Goal: Task Accomplishment & Management: Manage account settings

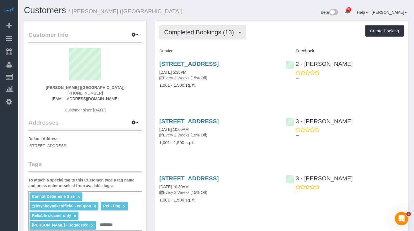
click at [204, 34] on span "Completed Bookings (13)" at bounding box center [200, 32] width 73 height 7
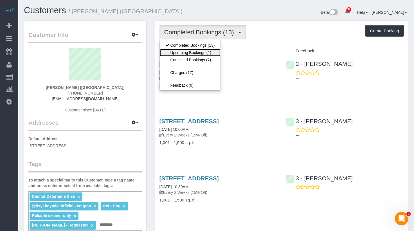
click at [202, 52] on link "Upcoming Bookings (1)" at bounding box center [190, 52] width 61 height 7
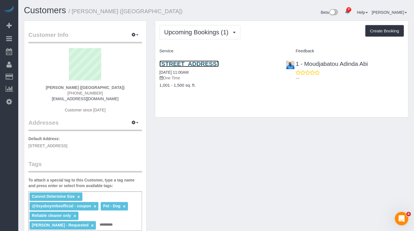
click at [204, 65] on link "278 Maple Street, Brooklyn, NY 11225" at bounding box center [189, 64] width 59 height 6
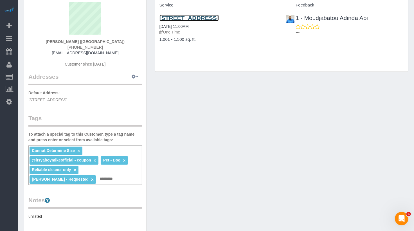
scroll to position [75, 0]
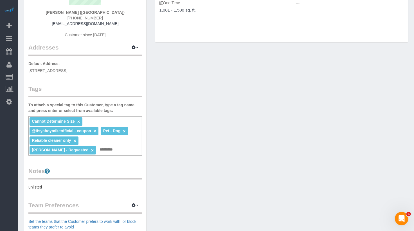
click at [113, 141] on div "Cannot Determine Size × @itsyaboymikeofficial - coupon × Pet - Dog × Reliable c…" at bounding box center [85, 135] width 114 height 39
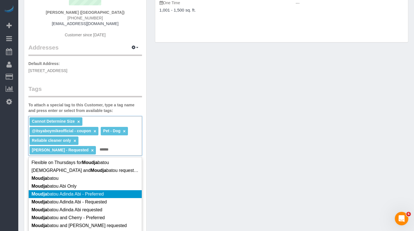
type input "******"
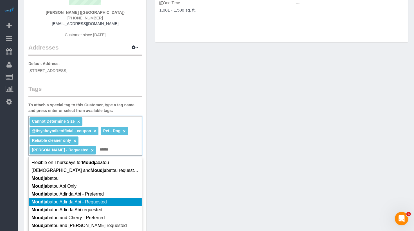
click at [109, 200] on li "Moudja batou Adinda Abi - Requested" at bounding box center [85, 202] width 113 height 8
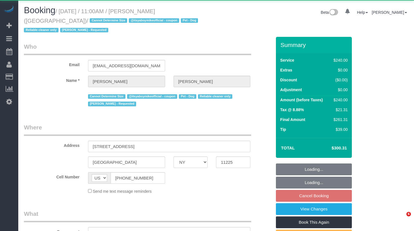
select select "NY"
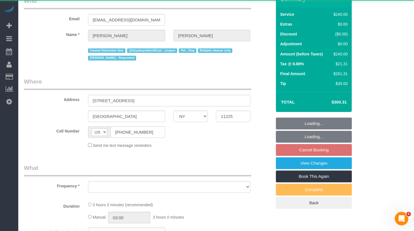
select select "object:1089"
select select "180"
select select "spot4"
select select "number:89"
select select "number:90"
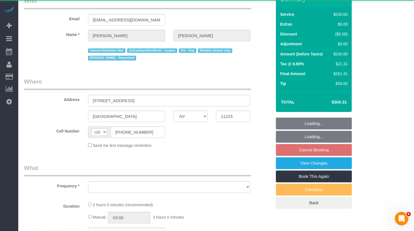
select select "number:13"
select select "number:5"
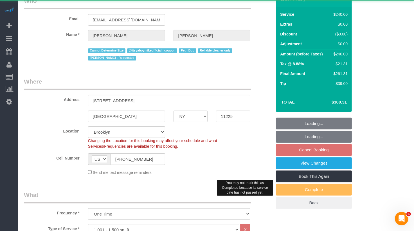
scroll to position [55, 0]
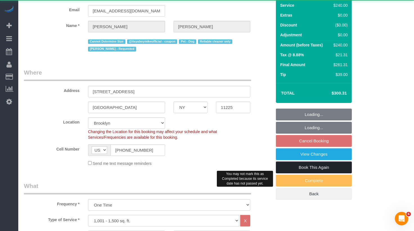
select select "string:stripe-pm_1QP4kw4VGloSiKo7GlpLBsIX"
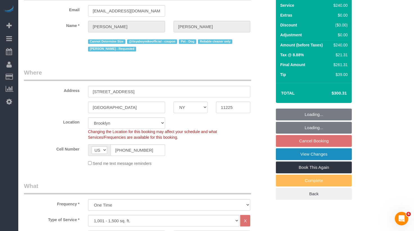
click at [317, 155] on link "View Changes" at bounding box center [314, 154] width 76 height 12
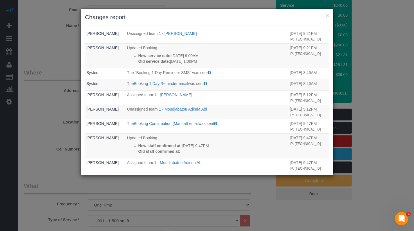
scroll to position [176, 0]
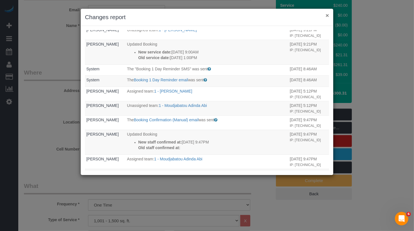
click at [328, 15] on button "×" at bounding box center [327, 15] width 3 height 6
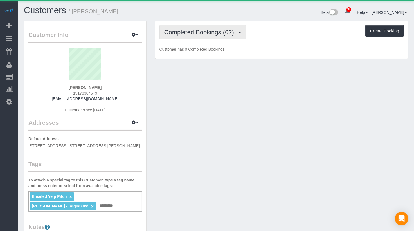
click at [216, 36] on button "Completed Bookings (62)" at bounding box center [203, 32] width 87 height 14
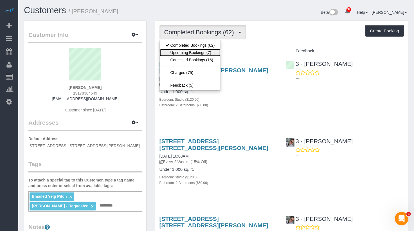
click at [209, 54] on link "Upcoming Bookings (7)" at bounding box center [190, 52] width 61 height 7
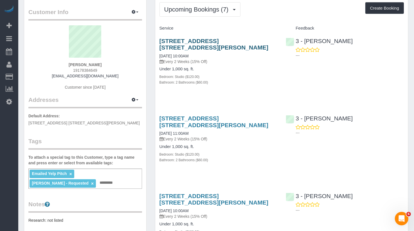
scroll to position [22, 0]
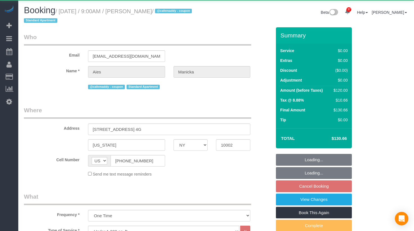
select select "NY"
select select "1"
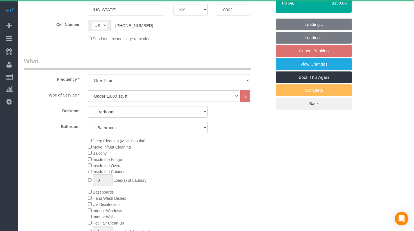
select select "object:1072"
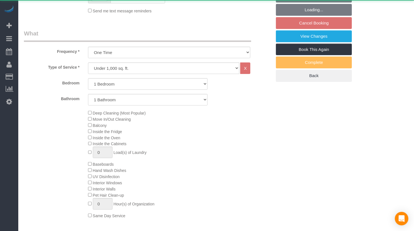
scroll to position [339, 0]
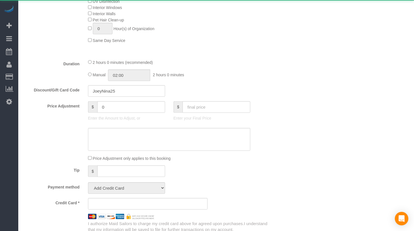
select select "string:stripe-pm_1SF4l84VGloSiKo7NJLD9UFN"
select select "1"
select select "spot2"
select select "number:89"
select select "number:90"
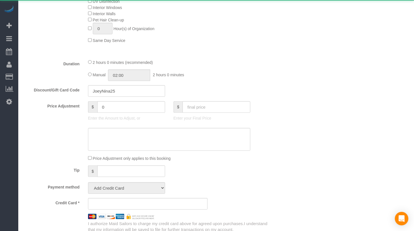
select select "number:15"
select select "number:5"
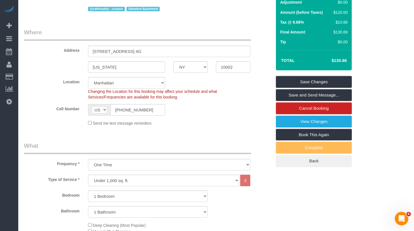
scroll to position [5, 0]
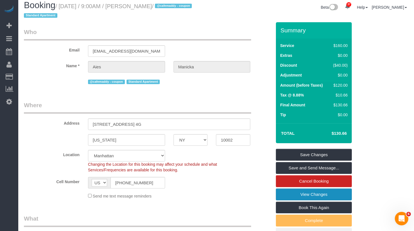
click at [307, 195] on link "View Changes" at bounding box center [314, 195] width 76 height 12
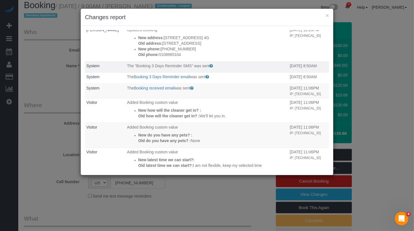
scroll to position [0, 0]
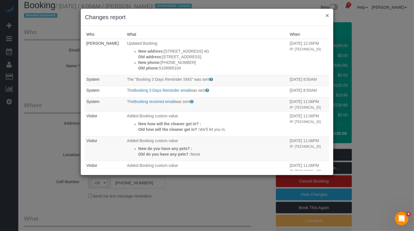
click at [327, 17] on button "×" at bounding box center [327, 15] width 3 height 6
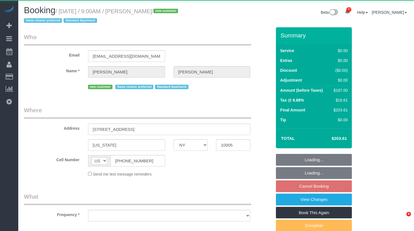
select select "NY"
select select "object:1076"
select select "string:stripe-pm_1SFJB24VGloSiKo7fw8q6CF6"
select select "2"
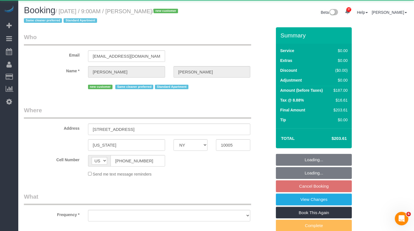
select select "spot2"
select select "number:57"
select select "number:74"
select select "number:14"
select select "number:5"
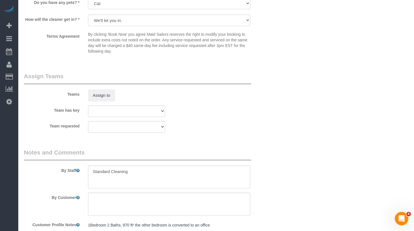
scroll to position [779, 0]
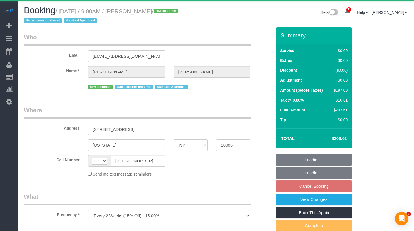
select select "NY"
select select "object:1076"
select select "string:stripe-pm_1SFJB24VGloSiKo7fw8q6CF6"
select select "2"
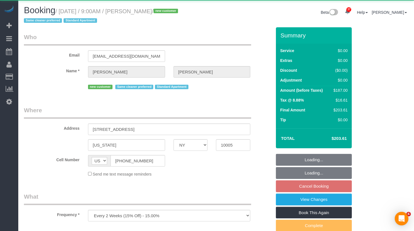
select select "spot2"
select select "number:57"
select select "number:74"
select select "number:14"
select select "number:5"
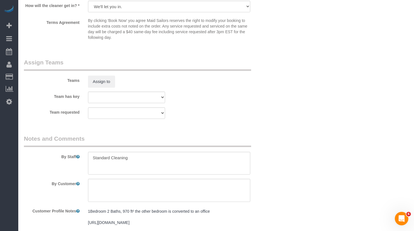
scroll to position [739, 0]
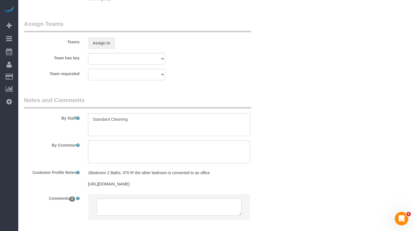
click at [103, 37] on div "Teams Assign to" at bounding box center [148, 34] width 256 height 29
click at [103, 45] on button "Assign to" at bounding box center [101, 43] width 27 height 12
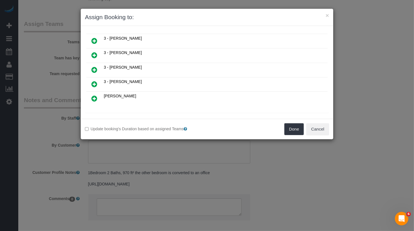
scroll to position [257, 0]
click at [123, 117] on icon at bounding box center [122, 119] width 3 height 4
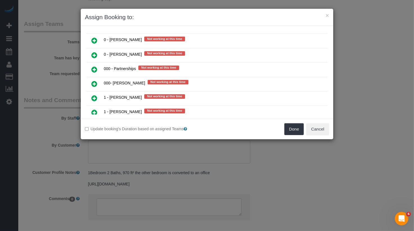
click at [96, 81] on icon at bounding box center [95, 84] width 6 height 7
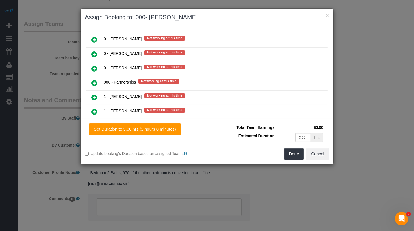
scroll to position [411, 0]
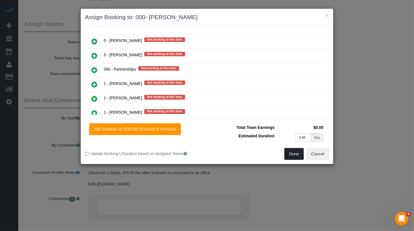
click at [294, 151] on button "Done" at bounding box center [295, 154] width 20 height 12
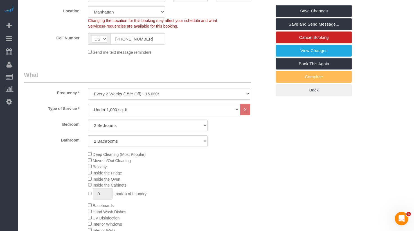
scroll to position [137, 0]
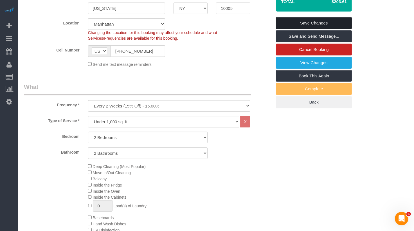
click at [321, 22] on link "Save Changes" at bounding box center [314, 23] width 76 height 12
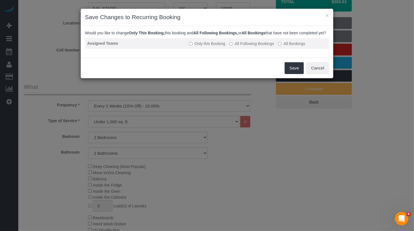
click at [244, 46] on label "All Following Bookings" at bounding box center [251, 44] width 45 height 6
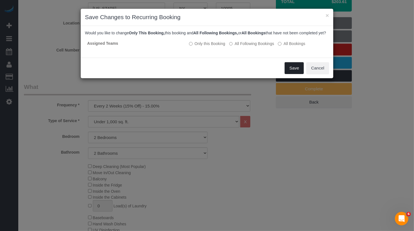
click at [297, 72] on button "Save" at bounding box center [294, 68] width 19 height 12
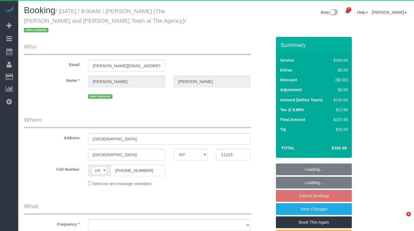
select select "NY"
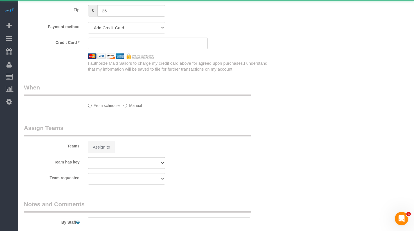
select select "object:1094"
select select "spot62"
select select "number:56"
select select "number:73"
select select "number:15"
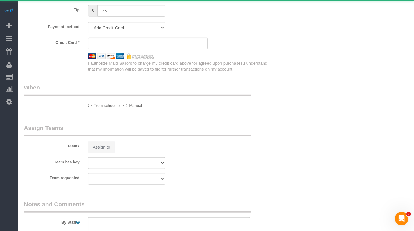
select select "number:5"
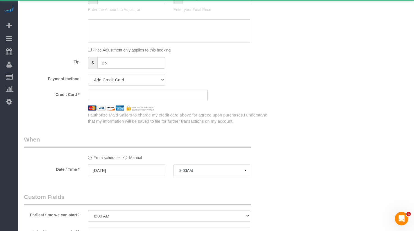
select select "string:stripe-pm_1SFhFz4VGloSiKo7nHhYeQGh"
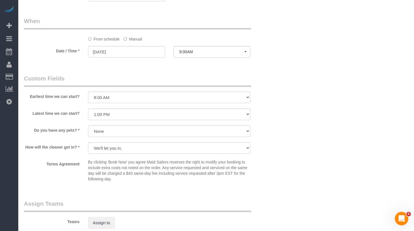
scroll to position [485, 0]
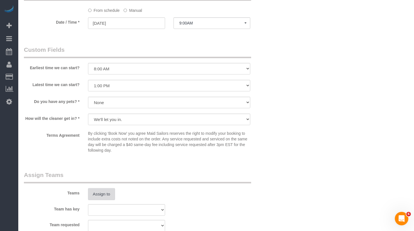
click at [106, 188] on button "Assign to" at bounding box center [101, 194] width 27 height 12
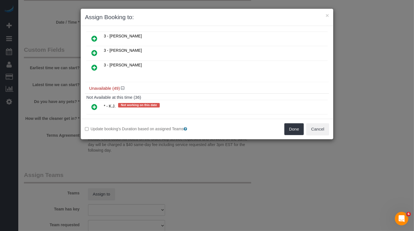
scroll to position [276, 0]
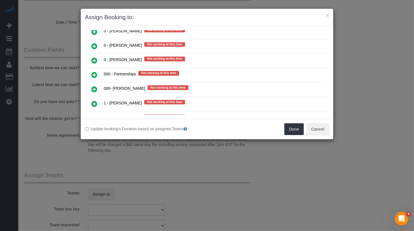
click at [96, 86] on icon at bounding box center [95, 89] width 6 height 7
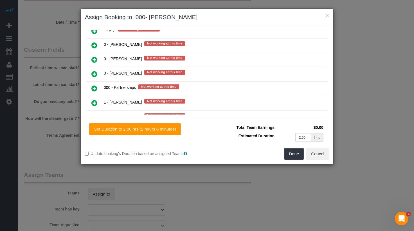
scroll to position [362, 0]
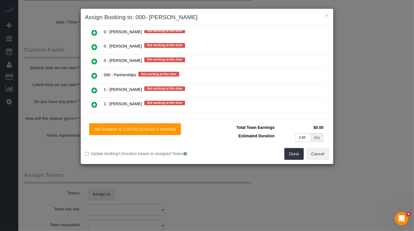
click at [305, 155] on div "Done Cancel" at bounding box center [270, 154] width 126 height 12
click at [296, 153] on button "Done" at bounding box center [295, 154] width 20 height 12
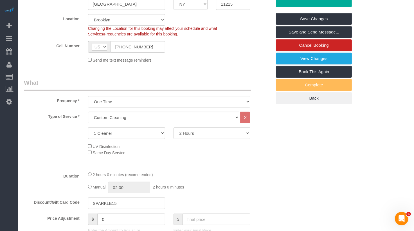
scroll to position [0, 0]
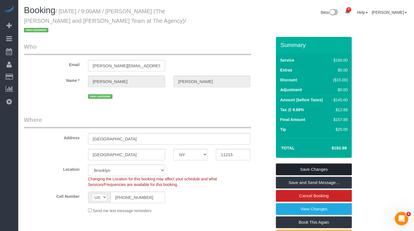
click at [317, 164] on link "Save Changes" at bounding box center [314, 170] width 76 height 12
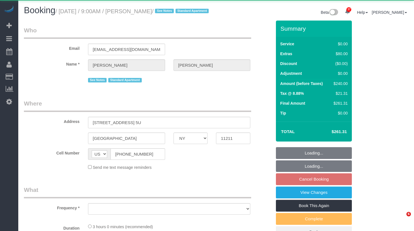
select select "NY"
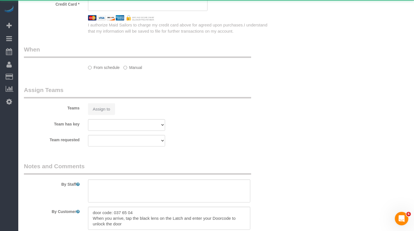
select select "object:921"
select select "1"
select select "spot2"
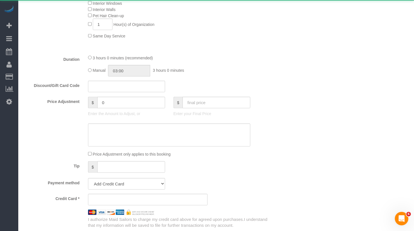
select select "object:1072"
select select "spot62"
select select "string:stripe-pm_1Rv6aJ4VGloSiKo7WRraLehv"
select select "number:57"
select select "number:77"
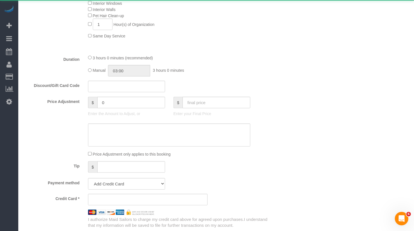
select select "number:15"
select select "number:6"
select select "1"
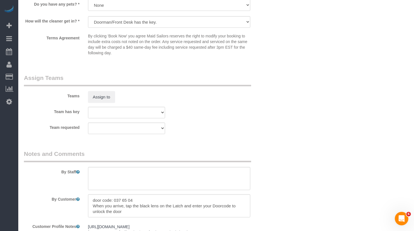
scroll to position [762, 0]
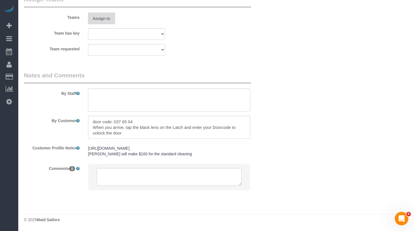
click at [106, 20] on button "Assign to" at bounding box center [101, 19] width 27 height 12
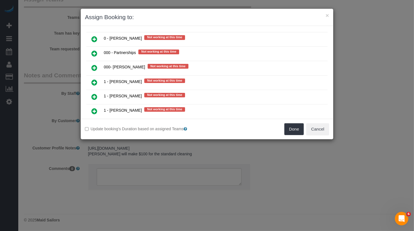
click at [93, 63] on link at bounding box center [94, 68] width 13 height 11
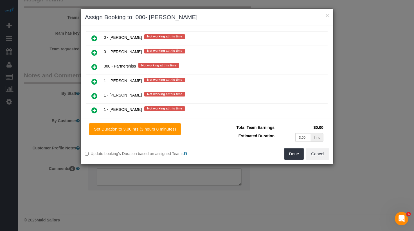
scroll to position [384, 0]
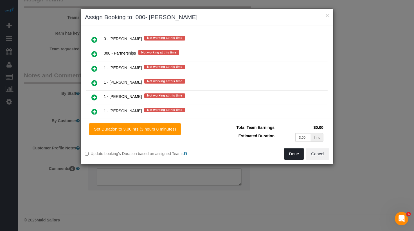
click at [300, 155] on button "Done" at bounding box center [295, 154] width 20 height 12
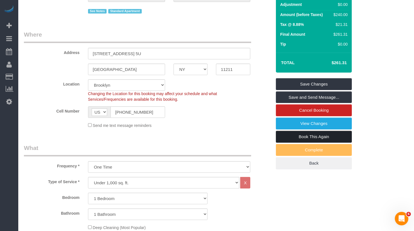
scroll to position [56, 0]
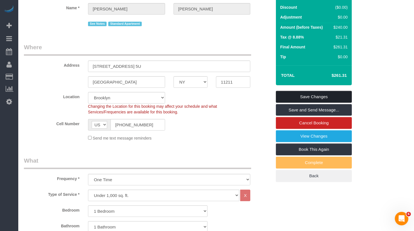
click at [319, 103] on link "Save Changes" at bounding box center [314, 97] width 76 height 12
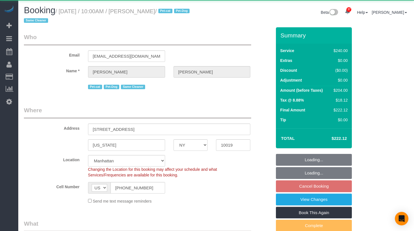
select select "NY"
select select "180"
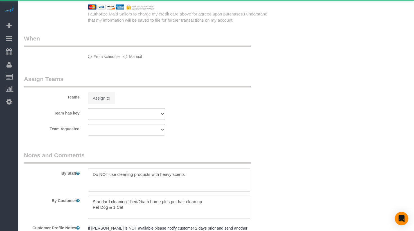
select select "object:1046"
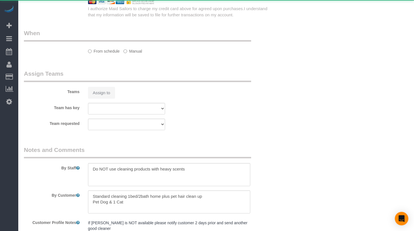
select select "string:stripe-pm_1R5XJT4VGloSiKo7R7q3IEQd"
select select "spot3"
select select "number:58"
select select "number:74"
select select "number:13"
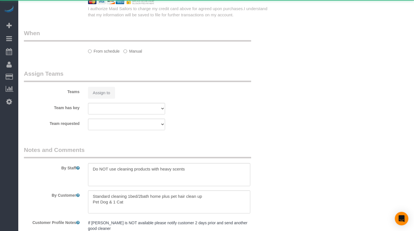
select select "number:5"
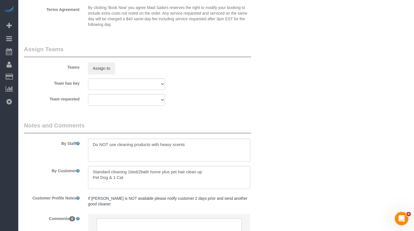
scroll to position [643, 0]
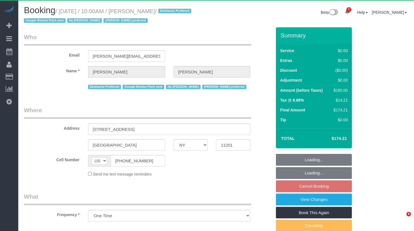
select select "NY"
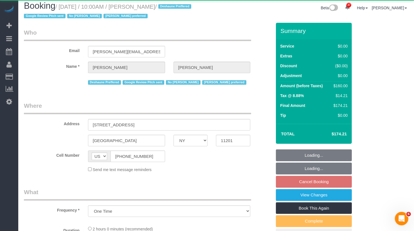
select select "object:1080"
select select "string:stripe-pm_1RnKLS4VGloSiKo7zabHhOBA"
select select "1"
select select "spot63"
select select "number:58"
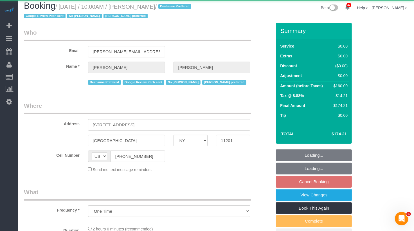
select select "number:72"
select select "number:15"
select select "number:5"
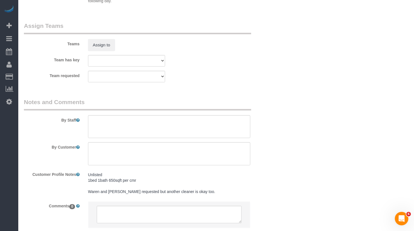
scroll to position [727, 0]
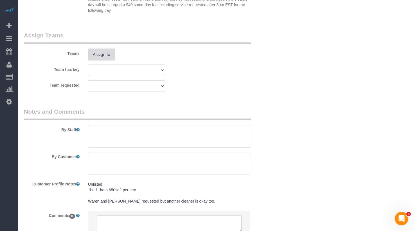
click at [106, 49] on button "Assign to" at bounding box center [101, 55] width 27 height 12
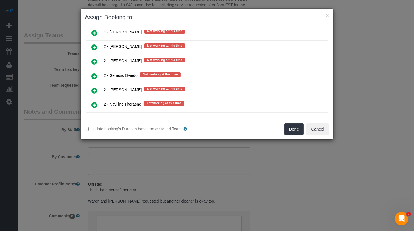
scroll to position [589, 0]
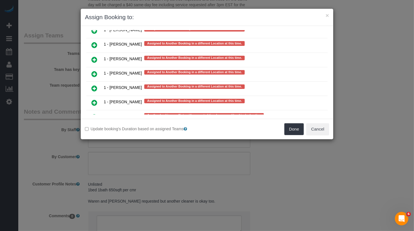
click at [92, 114] on icon at bounding box center [95, 117] width 6 height 7
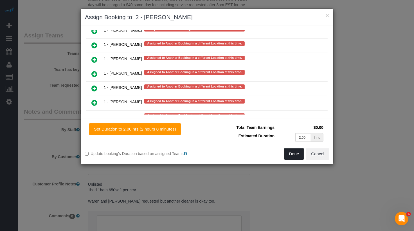
click at [299, 157] on button "Done" at bounding box center [295, 154] width 20 height 12
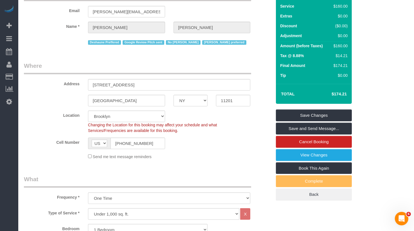
scroll to position [0, 0]
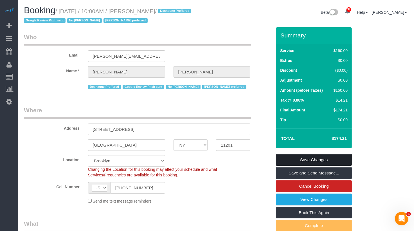
click at [305, 160] on link "Save Changes" at bounding box center [314, 160] width 76 height 12
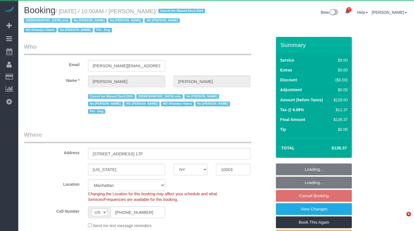
select select "NY"
select select "1"
select select "object:1091"
select select "string:stripe-pm_1PIFEU4VGloSiKo7CSk93776"
select select "1"
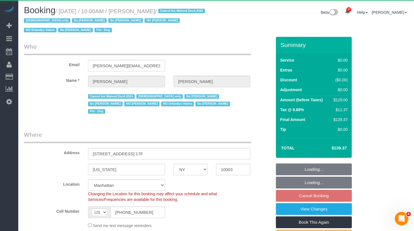
select select "spot3"
select select "number:56"
select select "number:70"
select select "number:13"
select select "number:5"
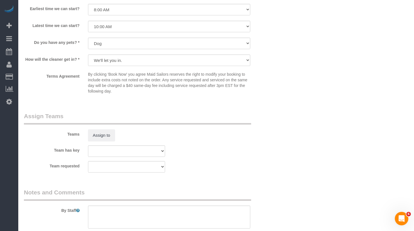
scroll to position [749, 0]
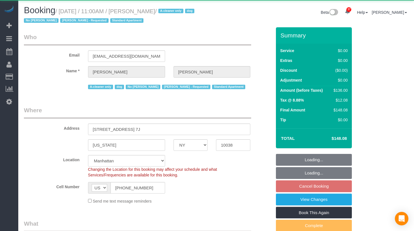
select select "NY"
select select "object:1105"
select select "string:stripe-pm_1Qo4mB4VGloSiKo7UG7wc5hb"
select select "1"
select select "spot4"
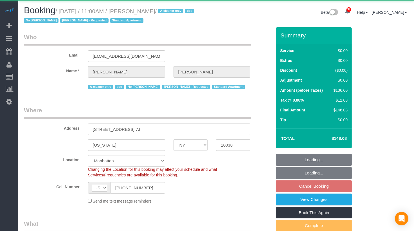
select select "number:89"
select select "number:90"
select select "number:13"
select select "number:5"
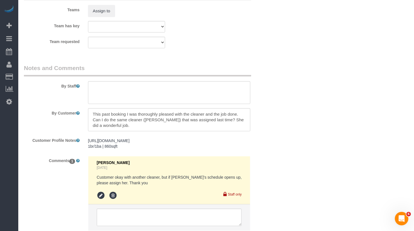
scroll to position [772, 0]
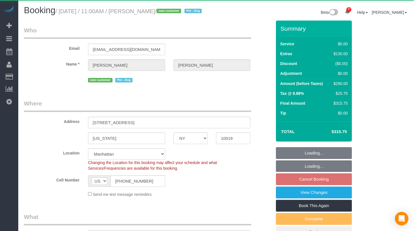
select select "NY"
select select "1"
select select "object:922"
select select "string:stripe-pm_1SFHfl4VGloSiKo7zwYwSflI"
select select "1"
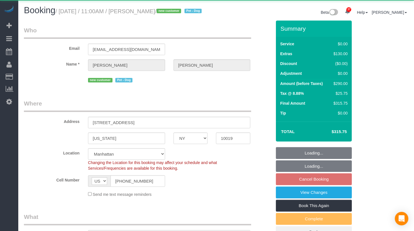
select select "spot4"
select select "number:59"
select select "number:73"
select select "number:13"
select select "number:5"
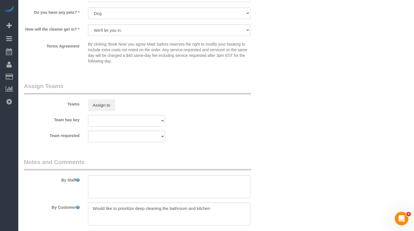
scroll to position [677, 0]
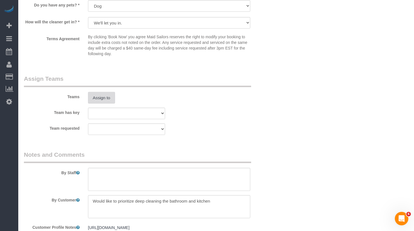
click at [106, 104] on button "Assign to" at bounding box center [101, 98] width 27 height 12
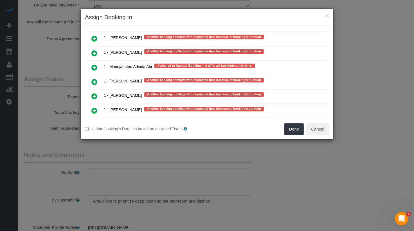
scroll to position [968, 0]
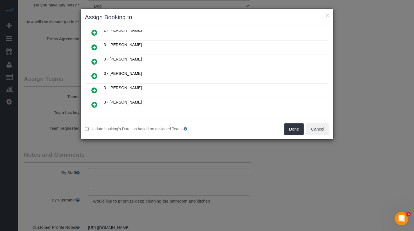
click at [95, 87] on icon at bounding box center [95, 90] width 6 height 7
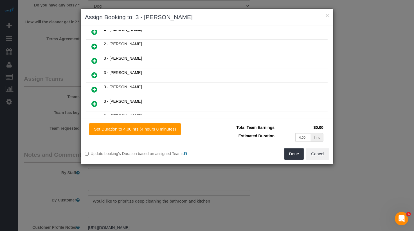
scroll to position [293, 0]
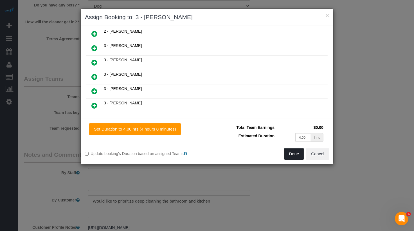
click at [300, 154] on button "Done" at bounding box center [295, 154] width 20 height 12
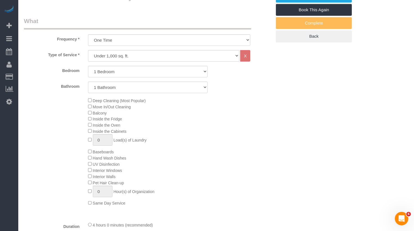
scroll to position [0, 0]
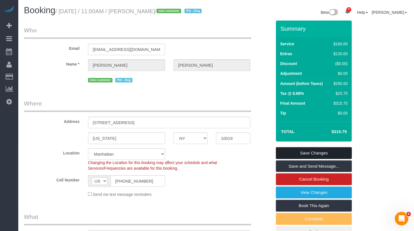
click at [312, 158] on link "Save Changes" at bounding box center [314, 153] width 76 height 12
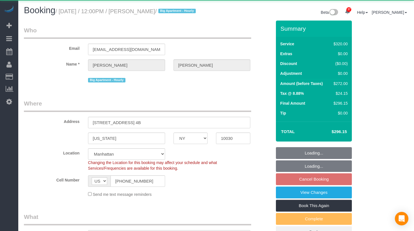
select select "NY"
select select "object:1041"
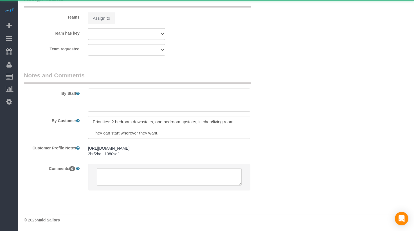
select select "240"
select select "spot5"
select select "number:58"
select select "number:74"
select select "number:15"
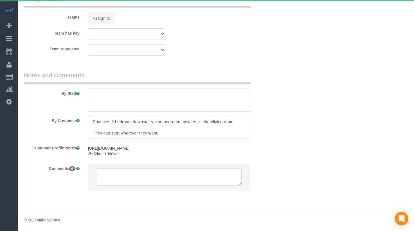
select select "number:5"
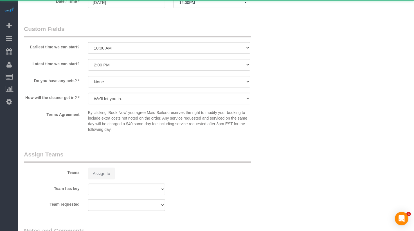
select select "string:stripe-pm_1Rf2gy4VGloSiKo7S6Ideuvg"
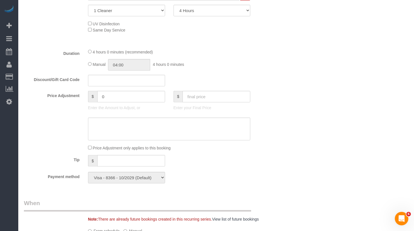
scroll to position [518, 0]
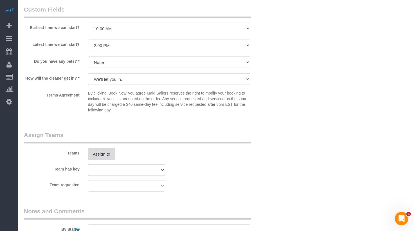
click at [108, 159] on button "Assign to" at bounding box center [101, 154] width 27 height 12
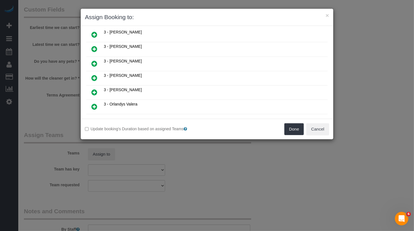
click at [97, 73] on link at bounding box center [94, 78] width 13 height 11
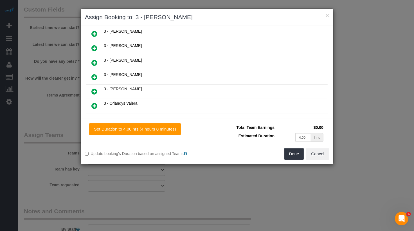
scroll to position [377, 0]
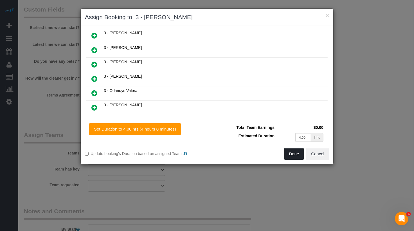
click at [287, 148] on button "Done" at bounding box center [295, 154] width 20 height 12
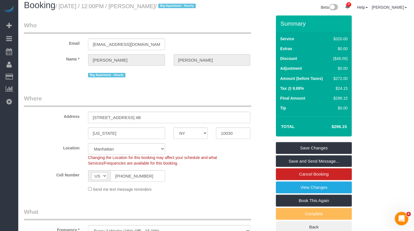
scroll to position [0, 0]
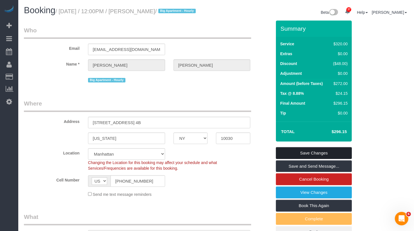
click at [311, 159] on link "Save Changes" at bounding box center [314, 153] width 76 height 12
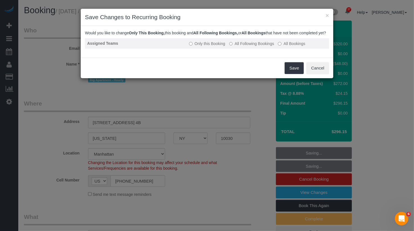
click at [246, 46] on label "All Following Bookings" at bounding box center [251, 44] width 45 height 6
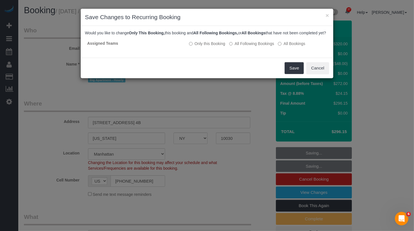
click at [294, 78] on div "Save Cancel" at bounding box center [207, 68] width 253 height 21
click at [294, 74] on button "Save" at bounding box center [294, 68] width 19 height 12
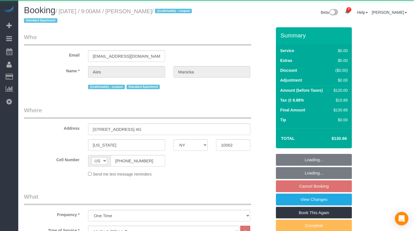
select select "NY"
select select "1"
select select "object:1067"
select select "1"
select select "spot2"
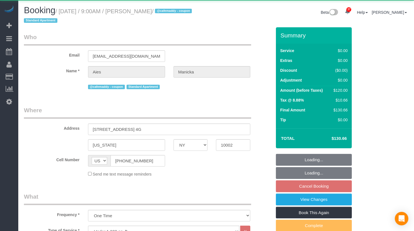
select select "number:89"
select select "number:90"
select select "number:15"
select select "number:5"
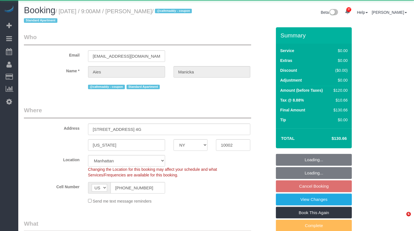
select select "string:stripe-pm_1SF4l84VGloSiKo7NJLD9UFN"
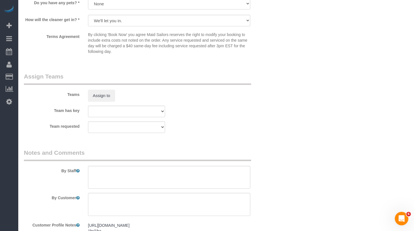
scroll to position [745, 0]
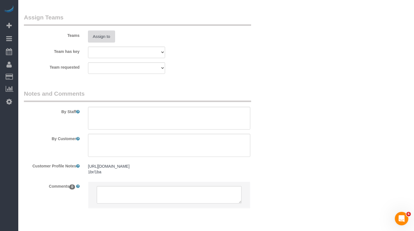
click at [100, 34] on button "Assign to" at bounding box center [101, 37] width 27 height 12
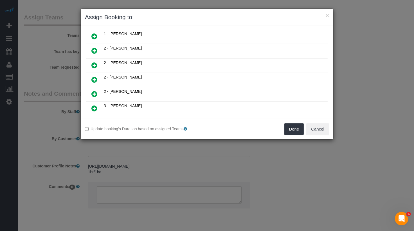
scroll to position [160, 0]
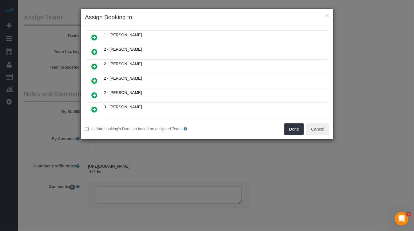
click at [95, 90] on link at bounding box center [94, 95] width 13 height 11
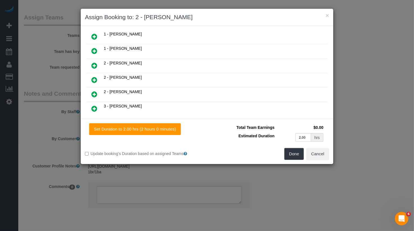
scroll to position [173, 0]
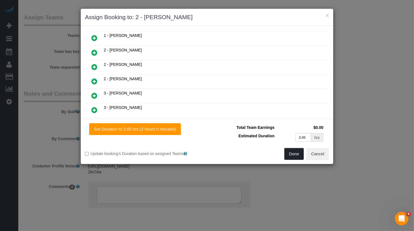
click at [292, 150] on button "Done" at bounding box center [295, 154] width 20 height 12
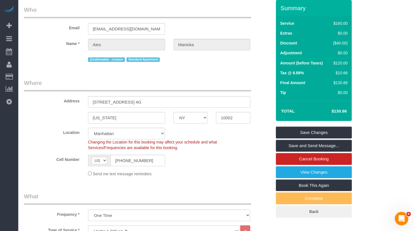
scroll to position [0, 0]
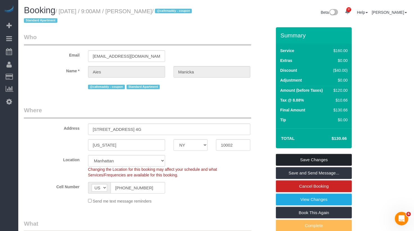
click at [305, 158] on link "Save Changes" at bounding box center [314, 160] width 76 height 12
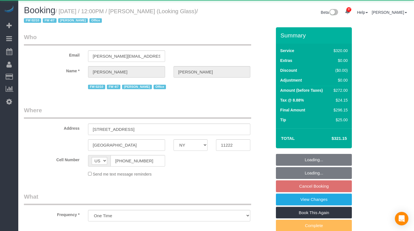
select select "NY"
select select "spot5"
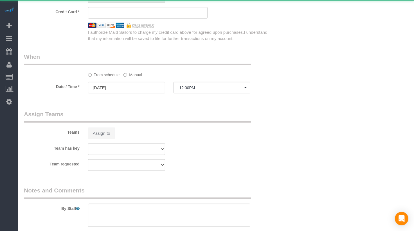
select select "object:1061"
select select "spot65"
select select "string:stripe-pm_1Pk9r74VGloSiKo7ygf3bK1Q"
select select "240"
select select "number:60"
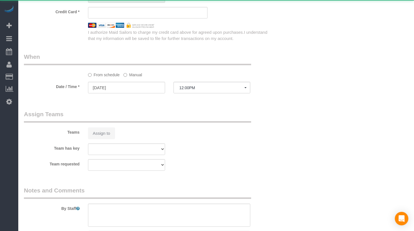
select select "number:73"
select select "number:15"
select select "number:6"
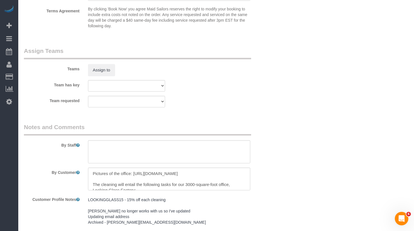
scroll to position [637, 0]
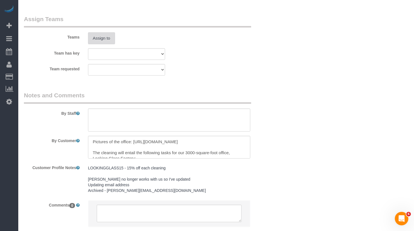
click at [105, 39] on button "Assign to" at bounding box center [101, 38] width 27 height 12
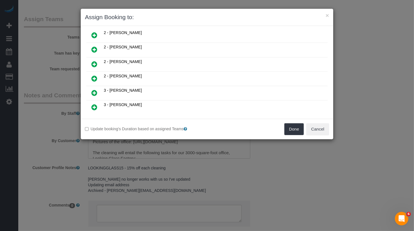
click at [92, 75] on icon at bounding box center [95, 78] width 6 height 7
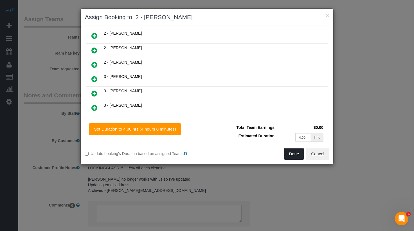
click at [295, 155] on button "Done" at bounding box center [295, 154] width 20 height 12
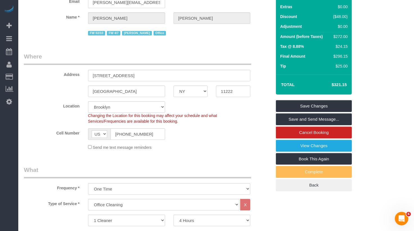
scroll to position [0, 0]
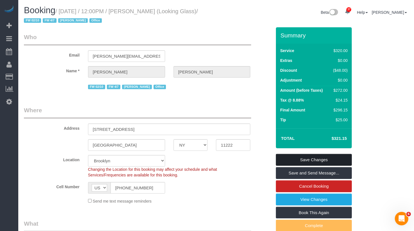
click at [310, 160] on link "Save Changes" at bounding box center [314, 160] width 76 height 12
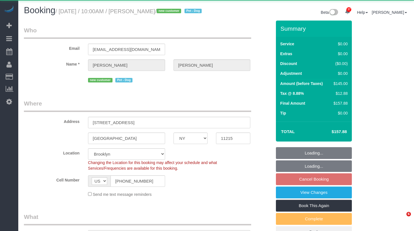
select select "NY"
select select "spot3"
select select "object:927"
select select "spot63"
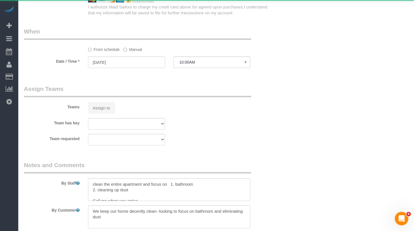
select select "string:stripe-pm_1SFgu44VGloSiKo7bcpHYP6N"
select select "1"
select select "number:89"
select select "number:90"
select select "number:13"
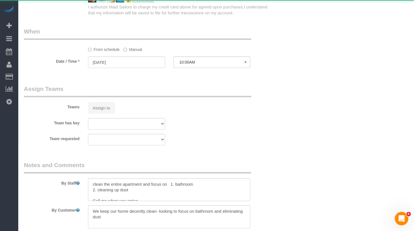
select select "number:5"
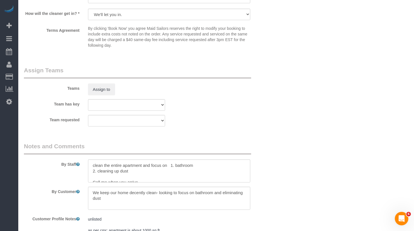
scroll to position [768, 0]
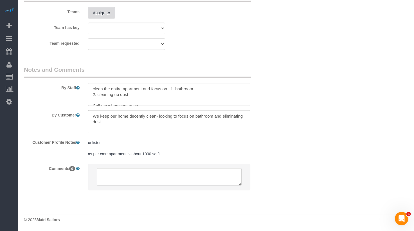
click at [97, 10] on button "Assign to" at bounding box center [101, 13] width 27 height 12
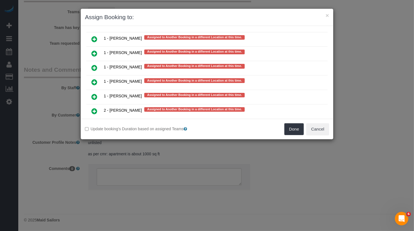
click at [95, 108] on icon at bounding box center [95, 111] width 6 height 7
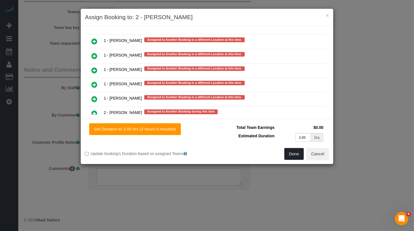
click at [291, 153] on button "Done" at bounding box center [295, 154] width 20 height 12
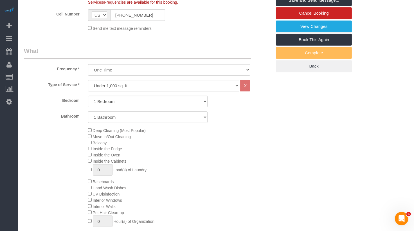
scroll to position [0, 0]
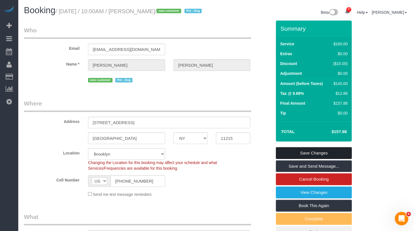
click at [312, 158] on link "Save Changes" at bounding box center [314, 153] width 76 height 12
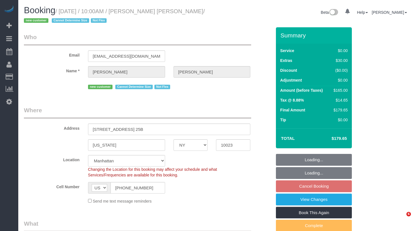
select select "NY"
select select "1"
select select "spot3"
select select "number:89"
select select "number:90"
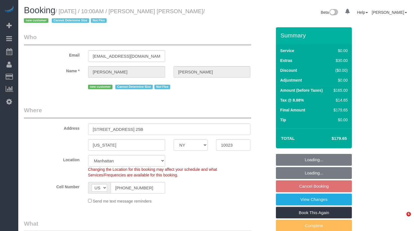
select select "number:15"
select select "number:6"
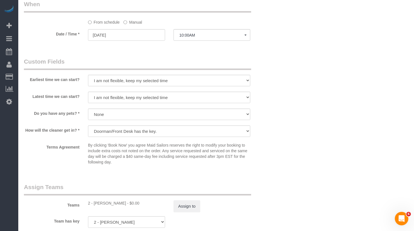
scroll to position [656, 0]
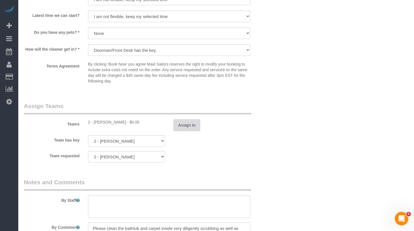
click at [185, 124] on button "Assign to" at bounding box center [187, 125] width 27 height 12
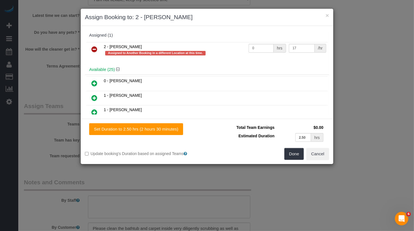
click at [93, 47] on icon at bounding box center [95, 49] width 6 height 7
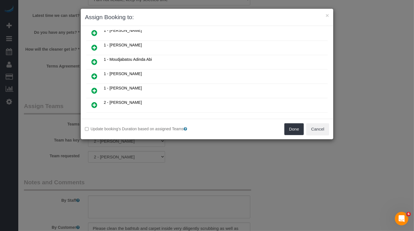
click at [95, 85] on link at bounding box center [94, 90] width 13 height 11
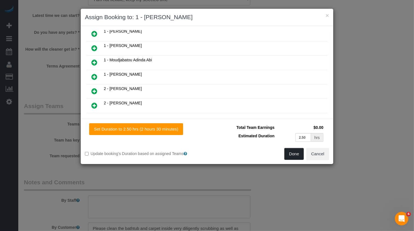
click at [295, 157] on button "Done" at bounding box center [295, 154] width 20 height 12
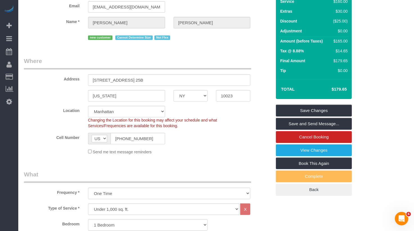
scroll to position [0, 0]
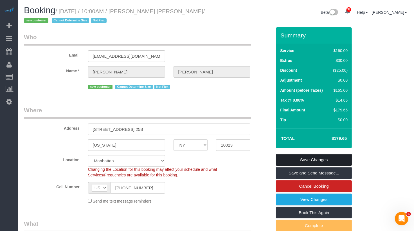
click at [311, 156] on link "Save Changes" at bounding box center [314, 160] width 76 height 12
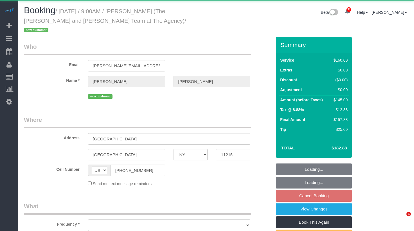
select select "NY"
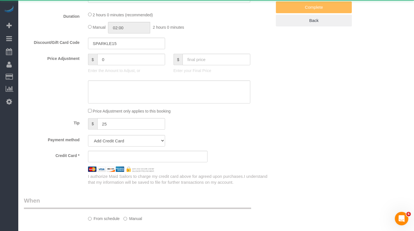
select select "object:815"
select select "spot2"
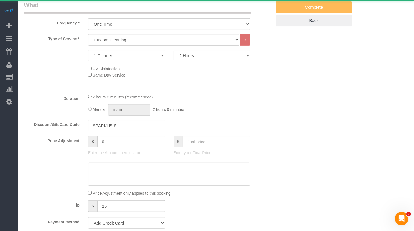
select select "object:1100"
select select "spot62"
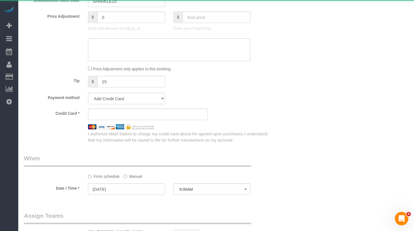
select select "string:stripe-pm_1SFhFz4VGloSiKo7nHhYeQGh"
select select "number:56"
select select "number:73"
select select "number:15"
select select "number:5"
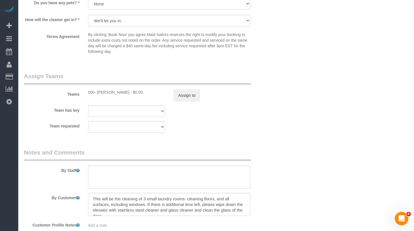
scroll to position [591, 0]
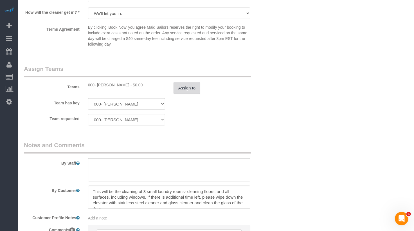
click at [194, 82] on button "Assign to" at bounding box center [187, 88] width 27 height 12
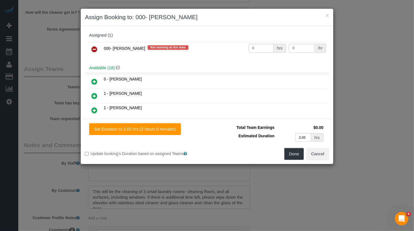
click at [91, 50] on link at bounding box center [94, 49] width 13 height 11
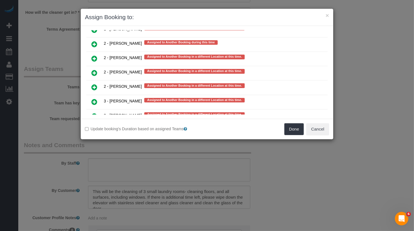
click at [95, 127] on icon at bounding box center [95, 130] width 6 height 7
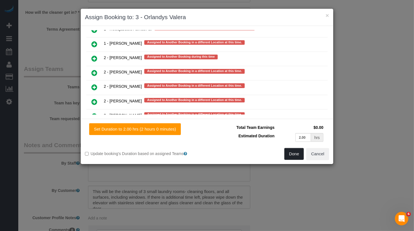
click at [295, 151] on button "Done" at bounding box center [295, 154] width 20 height 12
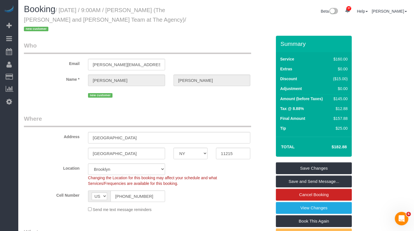
scroll to position [0, 0]
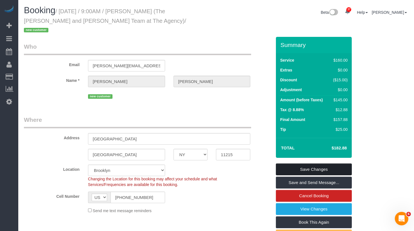
click at [310, 164] on link "Save Changes" at bounding box center [314, 170] width 76 height 12
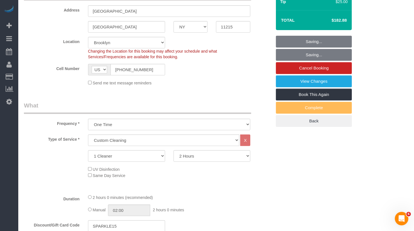
scroll to position [154, 0]
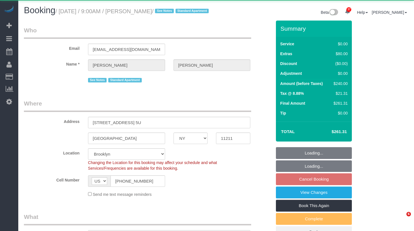
select select "NY"
select select "object:1078"
select select "string:stripe-pm_1Rv6aJ4VGloSiKo7WRraLehv"
select select "spot2"
select select "1"
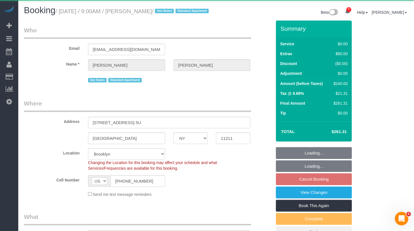
select select "number:57"
select select "number:77"
select select "number:15"
select select "number:6"
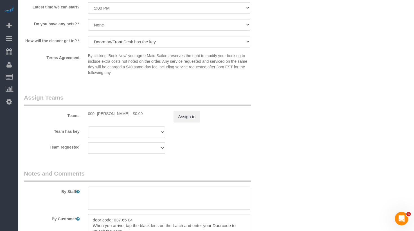
scroll to position [660, 0]
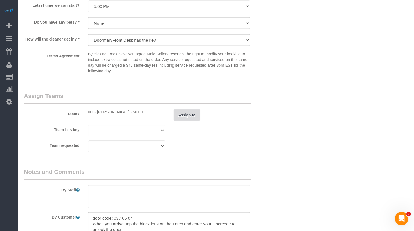
click at [182, 121] on button "Assign to" at bounding box center [187, 115] width 27 height 12
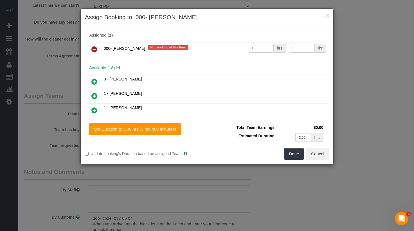
click at [96, 44] on link at bounding box center [94, 49] width 13 height 11
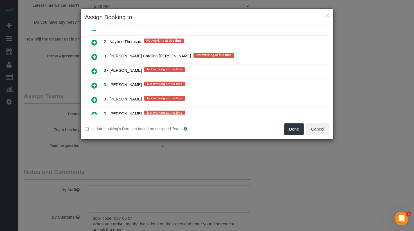
scroll to position [922, 0]
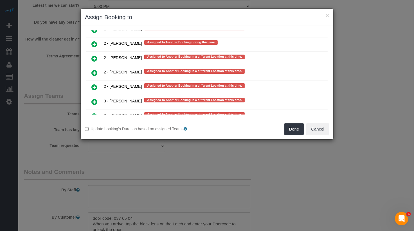
click at [92, 127] on icon at bounding box center [95, 130] width 6 height 7
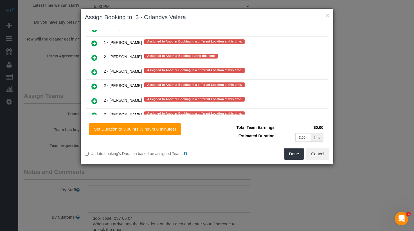
scroll to position [922, 0]
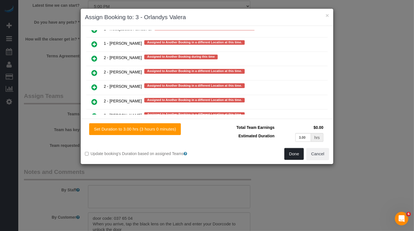
click at [302, 153] on button "Done" at bounding box center [295, 154] width 20 height 12
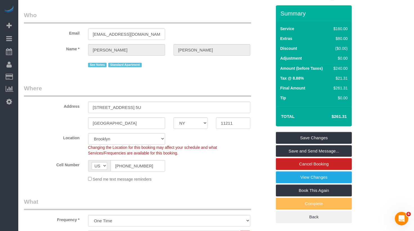
scroll to position [0, 0]
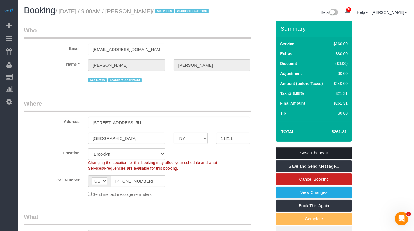
click at [314, 159] on link "Save Changes" at bounding box center [314, 153] width 76 height 12
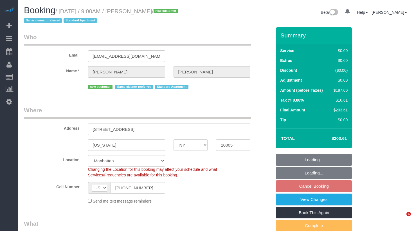
select select "NY"
select select "2"
select select "spot2"
select select "number:57"
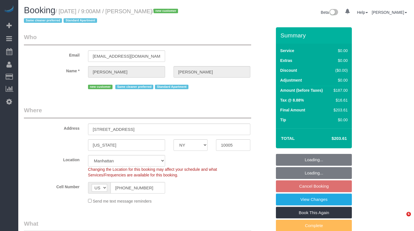
select select "number:74"
select select "number:14"
select select "number:5"
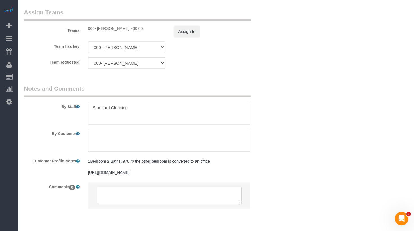
scroll to position [759, 0]
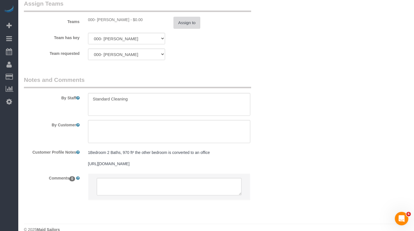
click at [185, 24] on button "Assign to" at bounding box center [187, 23] width 27 height 12
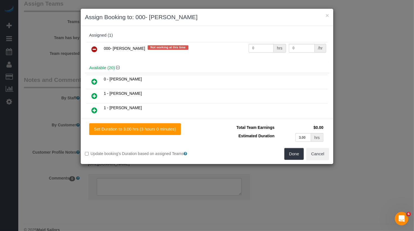
click at [92, 50] on icon at bounding box center [95, 49] width 6 height 7
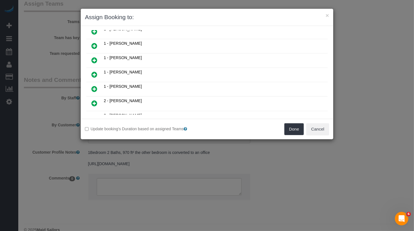
click at [92, 57] on icon at bounding box center [95, 60] width 6 height 7
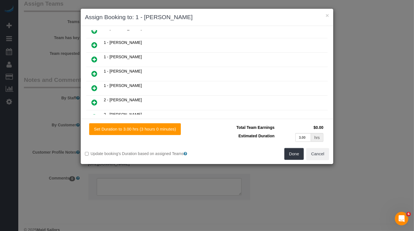
scroll to position [122, 0]
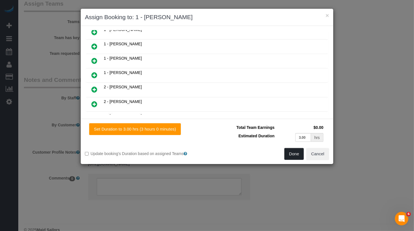
click at [300, 155] on button "Done" at bounding box center [295, 154] width 20 height 12
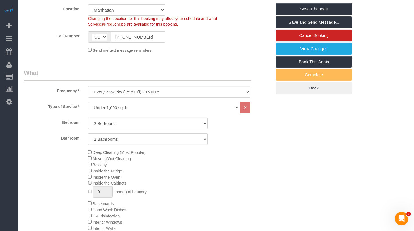
scroll to position [0, 0]
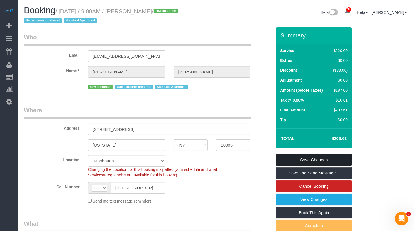
click at [310, 159] on link "Save Changes" at bounding box center [314, 160] width 76 height 12
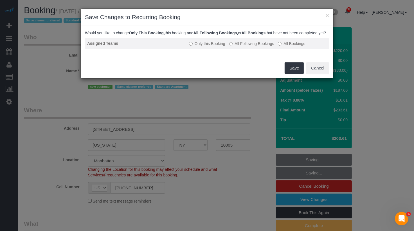
click at [236, 46] on label "All Following Bookings" at bounding box center [251, 44] width 45 height 6
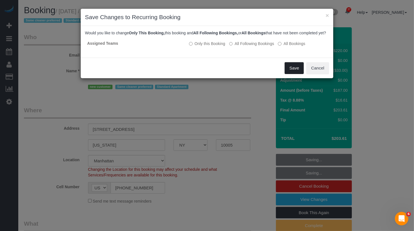
click at [296, 73] on button "Save" at bounding box center [294, 68] width 19 height 12
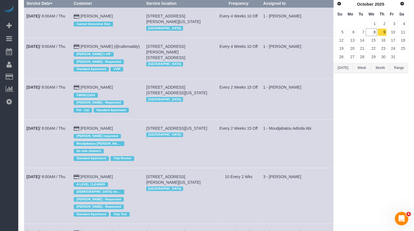
scroll to position [180, 0]
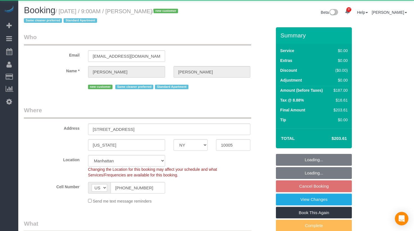
select select "NY"
select select "2"
select select "object:1077"
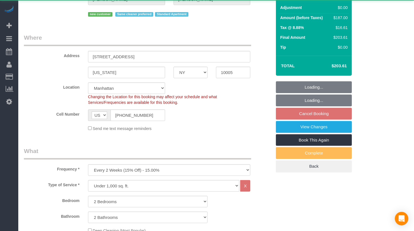
select select "string:stripe-pm_1SFJB24VGloSiKo7fw8q6CF6"
select select "2"
select select "spot2"
select select "number:57"
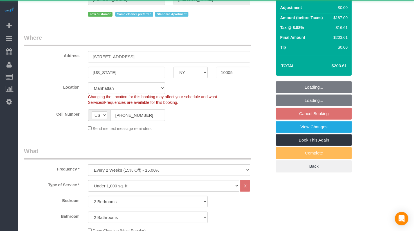
select select "number:74"
select select "number:14"
select select "number:5"
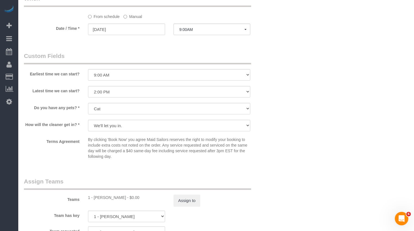
scroll to position [578, 0]
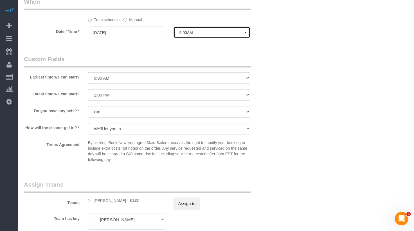
click at [196, 27] on button "9:00AM" at bounding box center [212, 33] width 77 height 12
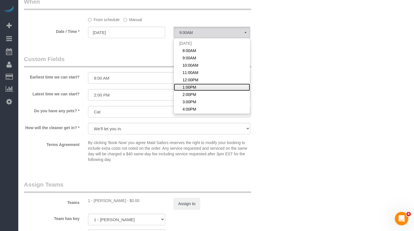
click at [189, 84] on link "1:00PM" at bounding box center [212, 87] width 77 height 7
select select "spot6"
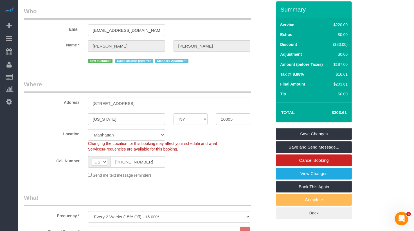
scroll to position [0, 0]
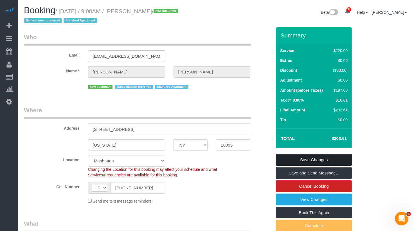
click at [301, 161] on link "Save Changes" at bounding box center [314, 160] width 76 height 12
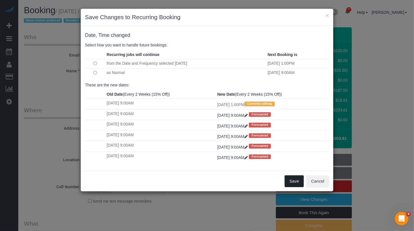
click at [290, 180] on button "Save" at bounding box center [294, 181] width 19 height 12
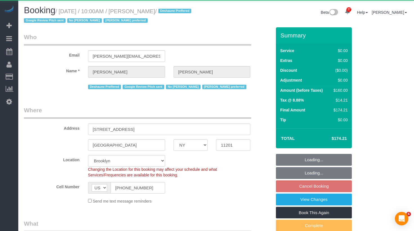
select select "NY"
select select "number:58"
select select "number:72"
select select "number:15"
select select "number:5"
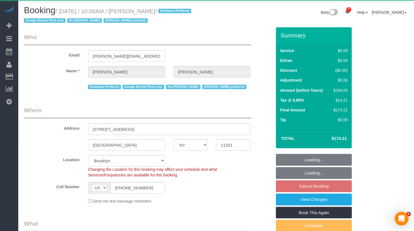
select select "string:stripe-pm_1RnKLS4VGloSiKo7zabHhOBA"
select select "spot3"
select select "1"
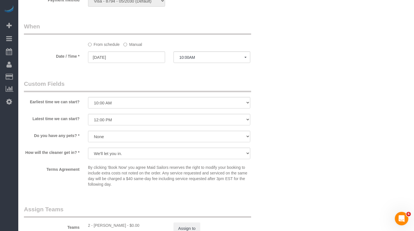
scroll to position [555, 0]
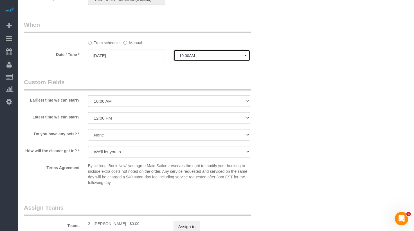
click at [186, 56] on span "10:00AM" at bounding box center [212, 55] width 65 height 5
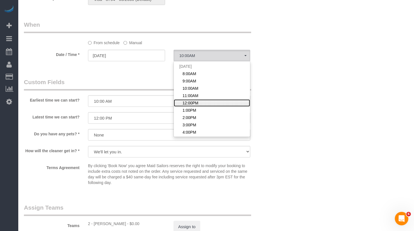
click at [197, 102] on span "12:00PM" at bounding box center [191, 103] width 16 height 6
select select "spot5"
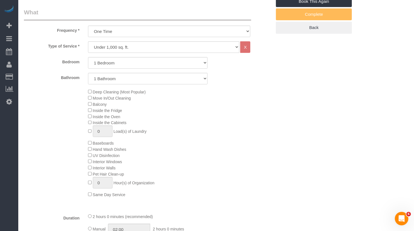
scroll to position [0, 0]
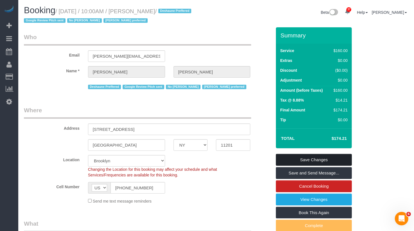
click at [300, 161] on link "Save Changes" at bounding box center [314, 160] width 76 height 12
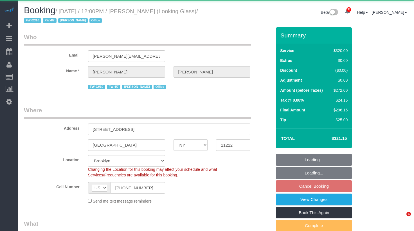
select select "NY"
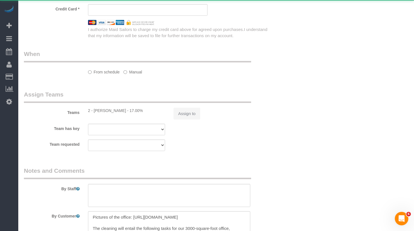
select select "object:1067"
select select "string:stripe-pm_1Pk9r74VGloSiKo7ygf3bK1Q"
select select "240"
select select "spot5"
select select "number:60"
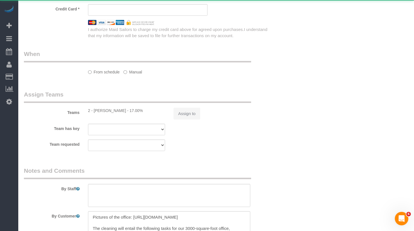
select select "number:73"
select select "number:15"
select select "number:6"
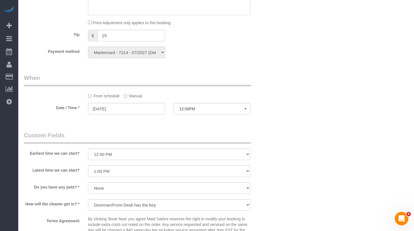
scroll to position [396, 0]
click at [195, 108] on span "12:00PM" at bounding box center [212, 108] width 65 height 5
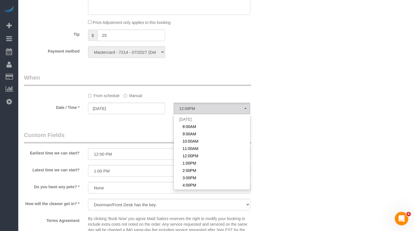
click at [134, 95] on label "Manual" at bounding box center [133, 95] width 19 height 8
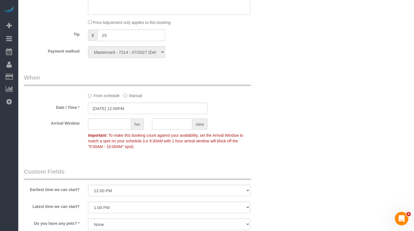
click at [125, 115] on sui-booking-spot "From schedule Manual Date / Time * [DATE] 12:00PM Arrival Window hrs mins Impor…" at bounding box center [148, 112] width 248 height 79
click at [125, 109] on input "[DATE] 12:00PM" at bounding box center [148, 109] width 120 height 12
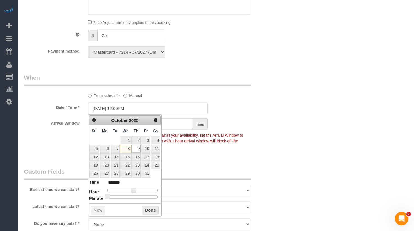
type input "10/09/2025 12:30PM"
type input "*******"
click at [133, 195] on div at bounding box center [133, 196] width 50 height 3
click at [147, 210] on button "Done" at bounding box center [150, 210] width 17 height 9
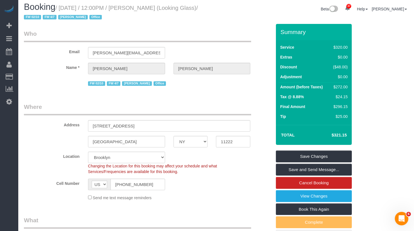
scroll to position [0, 0]
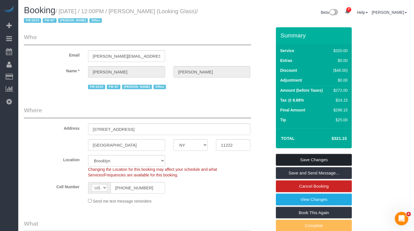
click at [292, 157] on link "Save Changes" at bounding box center [314, 160] width 76 height 12
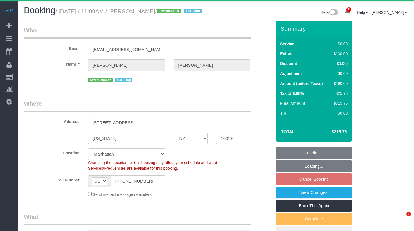
select select "NY"
select select "1"
select select "object:928"
select select "string:stripe-pm_1SFHfl4VGloSiKo7zwYwSflI"
select select "spot4"
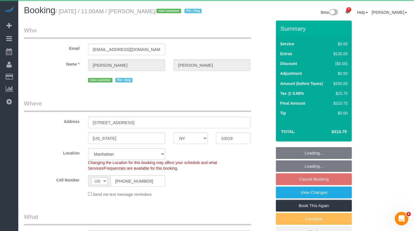
select select "number:59"
select select "number:73"
select select "number:13"
select select "number:5"
select select "1"
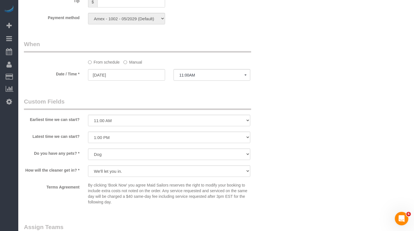
scroll to position [543, 0]
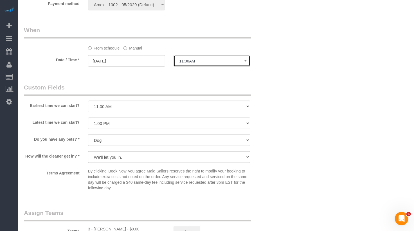
click at [191, 63] on span "11:00AM" at bounding box center [212, 61] width 65 height 5
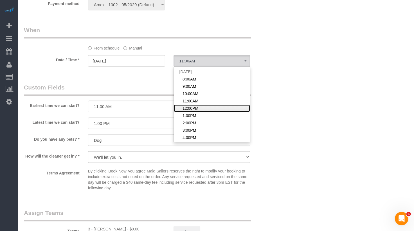
click at [195, 111] on span "12:00PM" at bounding box center [191, 109] width 16 height 6
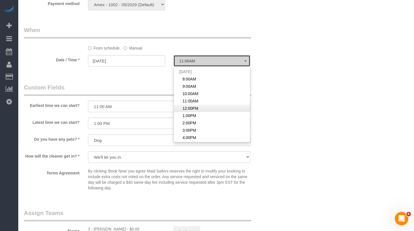
select select "spot5"
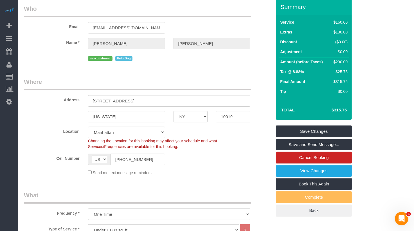
scroll to position [0, 0]
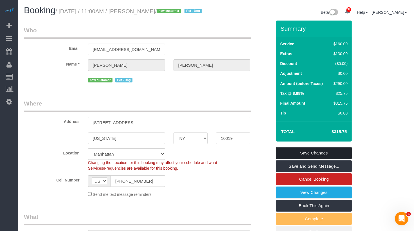
click at [289, 157] on link "Save Changes" at bounding box center [314, 153] width 76 height 12
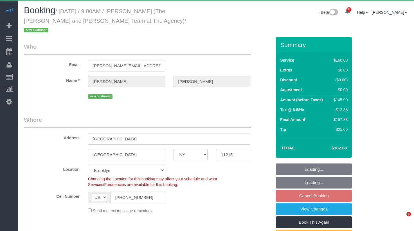
select select "NY"
select select "object:1100"
select select "string:stripe-pm_1SFhFz4VGloSiKo7nHhYeQGh"
select select "spot2"
select select "number:56"
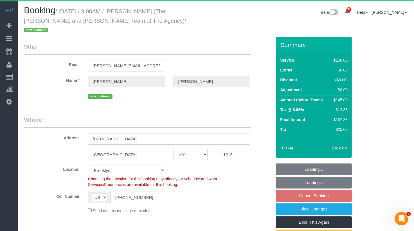
select select "number:73"
select select "number:15"
select select "number:5"
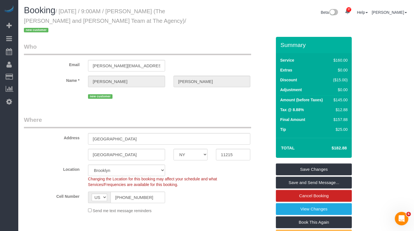
drag, startPoint x: 140, startPoint y: 22, endPoint x: 112, endPoint y: 13, distance: 29.2
click at [112, 13] on small "/ October 09, 2025 / 9:00AM / Ashlie Roberson (The Whitman and Roberson Team at…" at bounding box center [105, 20] width 162 height 25
copy small "9:00AM / Ashlie Roberson (The Whitman and Roberson Team at The Agency)"
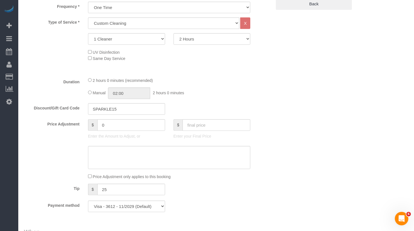
scroll to position [392, 0]
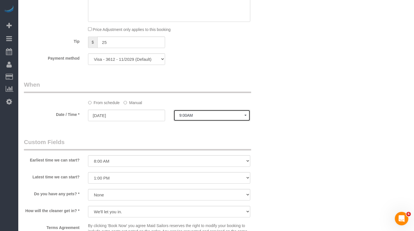
click at [196, 113] on span "9:00AM" at bounding box center [212, 115] width 65 height 5
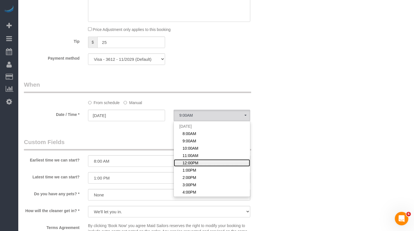
click at [193, 160] on span "12:00PM" at bounding box center [191, 163] width 16 height 6
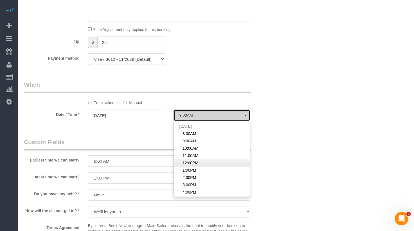
select select "spot5"
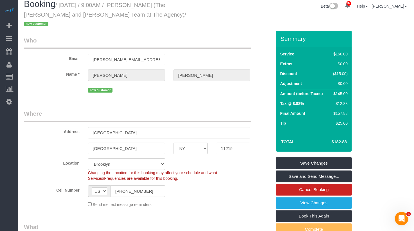
scroll to position [0, 0]
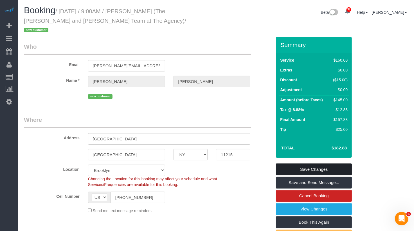
click at [291, 164] on link "Save Changes" at bounding box center [314, 170] width 76 height 12
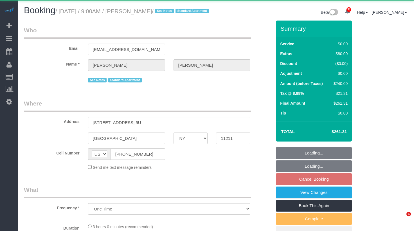
select select "NY"
select select "object:1078"
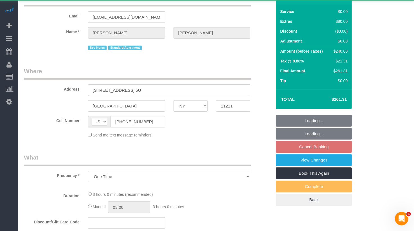
select select "string:stripe-pm_1Rv6aJ4VGloSiKo7WRraLehv"
select select "1"
select select "spot2"
select select "number:57"
select select "number:77"
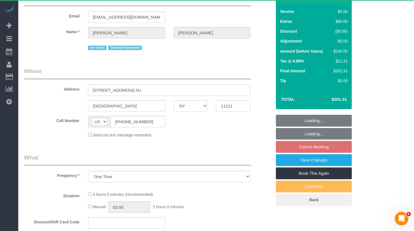
select select "number:15"
select select "number:6"
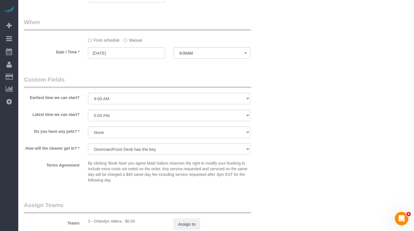
scroll to position [562, 0]
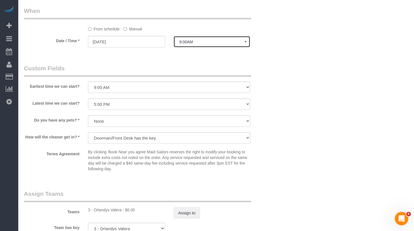
click at [202, 44] on span "9:00AM" at bounding box center [212, 42] width 65 height 5
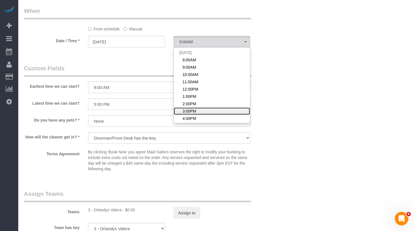
click at [197, 115] on link "3:00PM" at bounding box center [212, 111] width 77 height 7
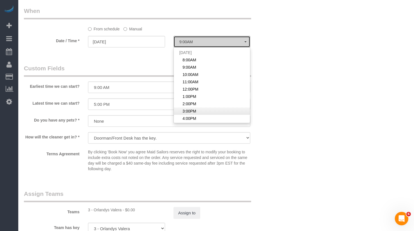
select select "spot8"
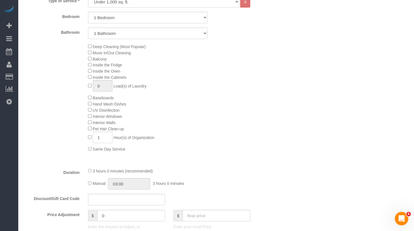
scroll to position [0, 0]
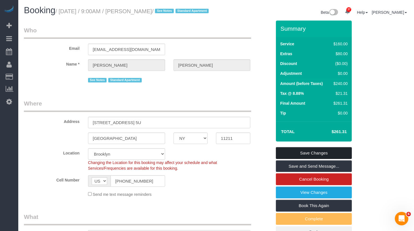
click at [320, 159] on link "Save Changes" at bounding box center [314, 153] width 76 height 12
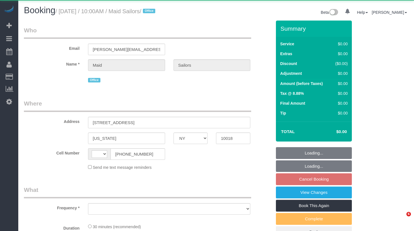
select select "NY"
select select "string:[GEOGRAPHIC_DATA]"
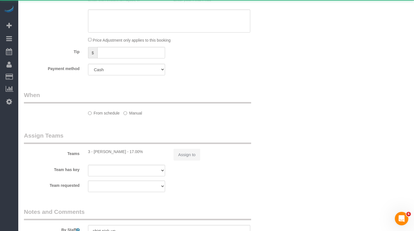
select select "object:1087"
select select "spot3"
select select "number:89"
select select "number:90"
select select "number:15"
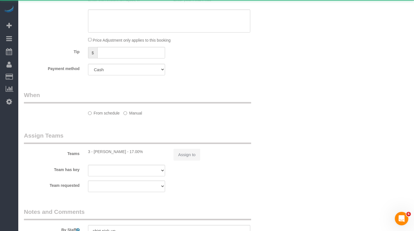
select select "number:5"
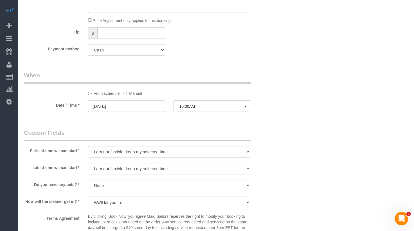
scroll to position [389, 0]
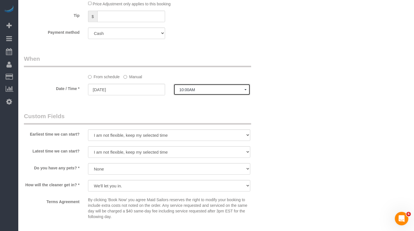
click at [198, 92] on button "10:00AM" at bounding box center [212, 90] width 77 height 12
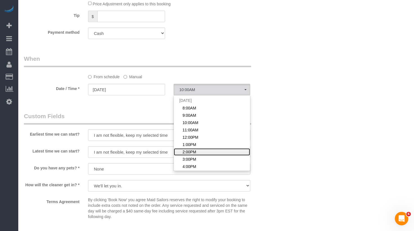
click at [202, 153] on link "2:00PM" at bounding box center [212, 151] width 77 height 7
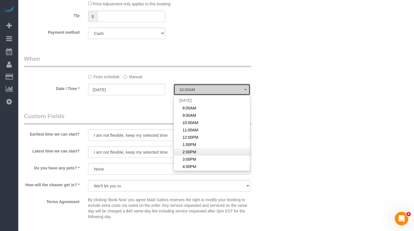
select select "spot7"
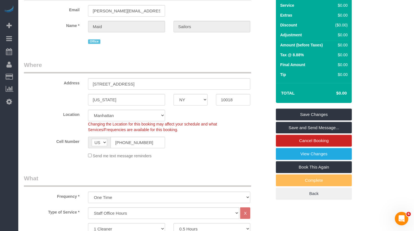
scroll to position [0, 0]
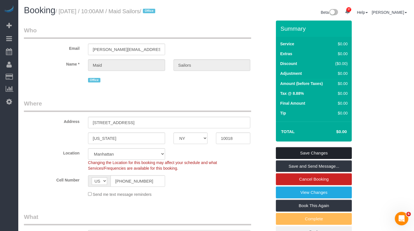
click at [309, 152] on link "Save Changes" at bounding box center [314, 153] width 76 height 12
